Goal: Information Seeking & Learning: Learn about a topic

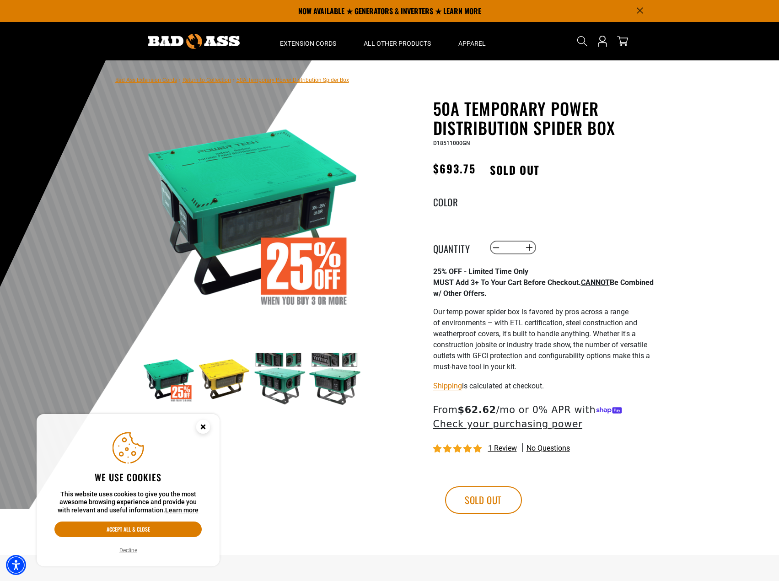
click at [475, 320] on span "Our temp power spider box is favored by pros across a range of environments – w…" at bounding box center [541, 339] width 217 height 64
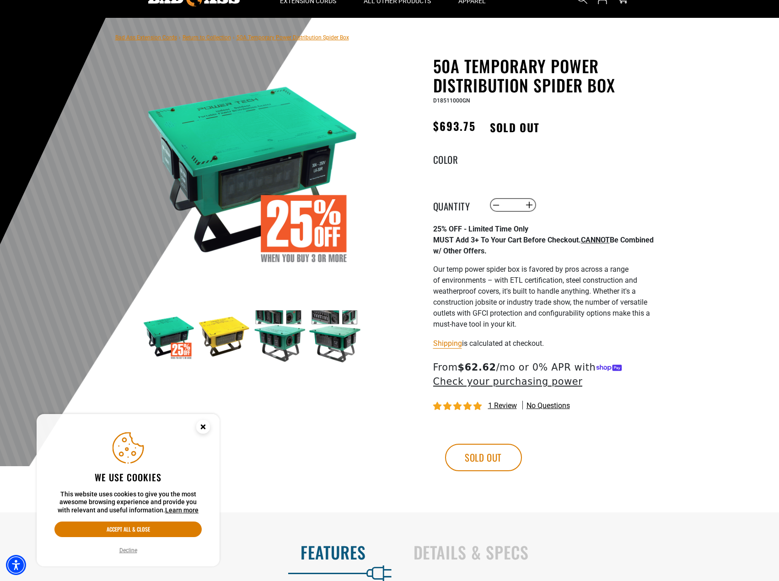
scroll to position [46, 0]
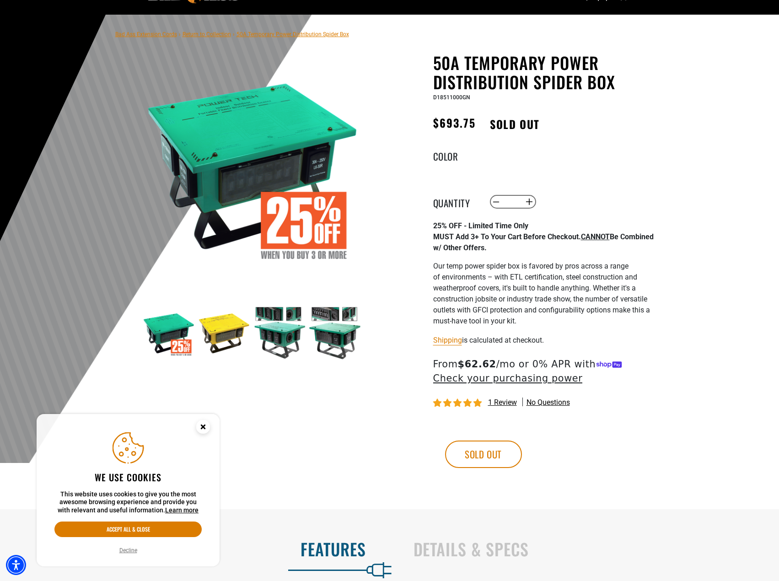
click at [214, 339] on img at bounding box center [224, 332] width 53 height 53
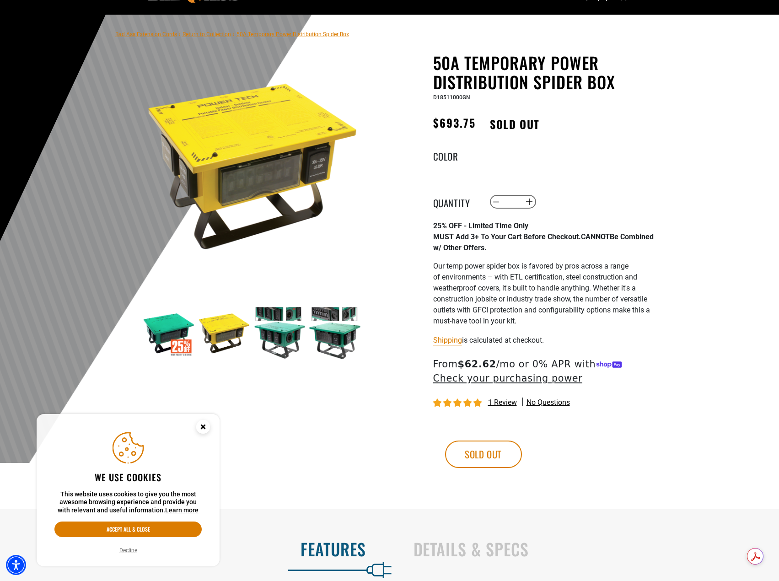
click at [256, 331] on img at bounding box center [279, 332] width 53 height 53
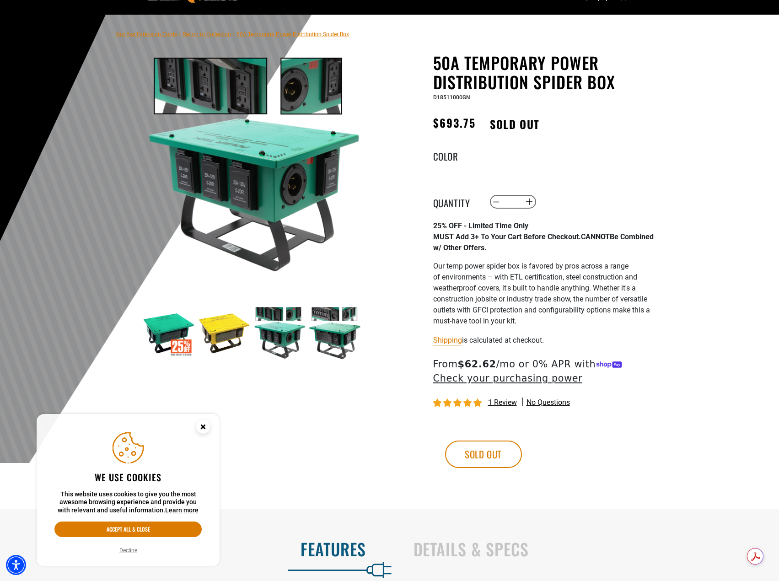
click at [246, 191] on img at bounding box center [252, 165] width 220 height 220
click at [331, 340] on img at bounding box center [334, 332] width 53 height 53
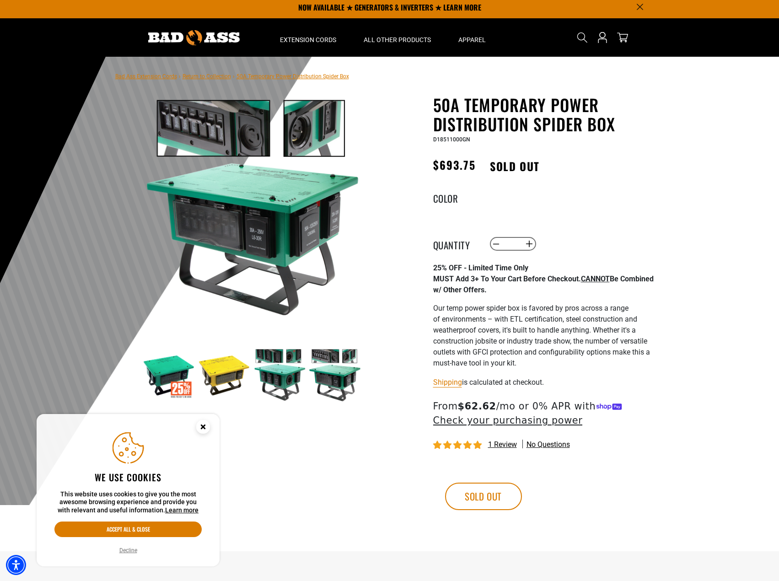
scroll to position [0, 0]
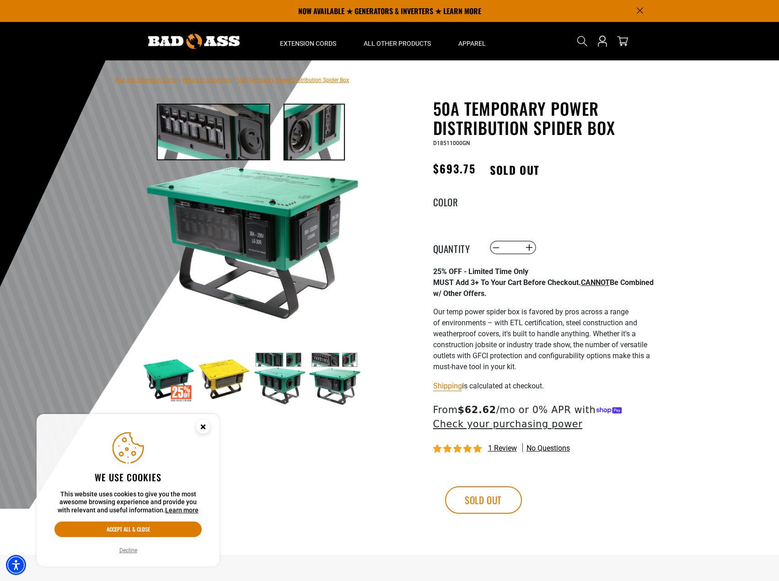
click at [299, 82] on span "50A Temporary Power Distribution Spider Box" at bounding box center [292, 80] width 112 height 6
click at [210, 80] on link "Return to Collection" at bounding box center [206, 80] width 48 height 6
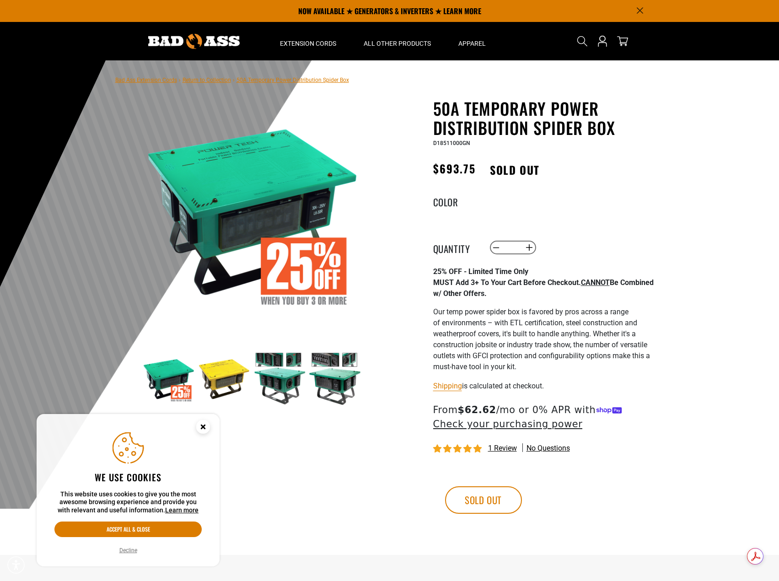
click at [216, 80] on link "Return to Collection" at bounding box center [206, 80] width 48 height 6
